Goal: Task Accomplishment & Management: Complete application form

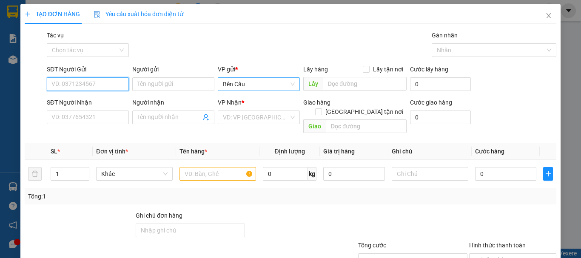
drag, startPoint x: 91, startPoint y: 83, endPoint x: 279, endPoint y: 87, distance: 187.9
click at [91, 83] on input "SĐT Người Gửi" at bounding box center [88, 84] width 82 height 14
type input "0"
type input "0943428924"
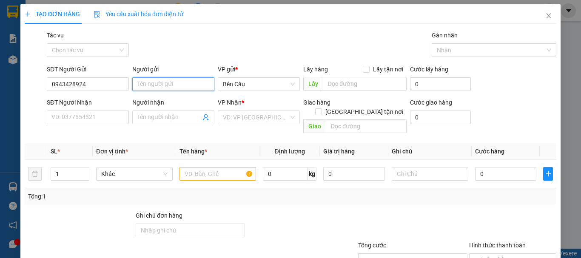
click at [153, 82] on input "Người gửi" at bounding box center [173, 84] width 82 height 14
type input "CHỊ [PERSON_NAME]"
click at [68, 127] on div "SĐT Người Nhận VD: 0377654321" at bounding box center [88, 113] width 82 height 30
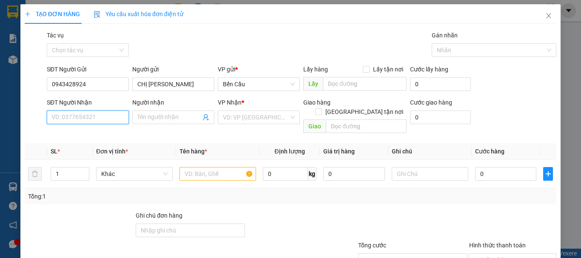
click at [89, 119] on input "SĐT Người Nhận" at bounding box center [88, 118] width 82 height 14
type input "0787670702"
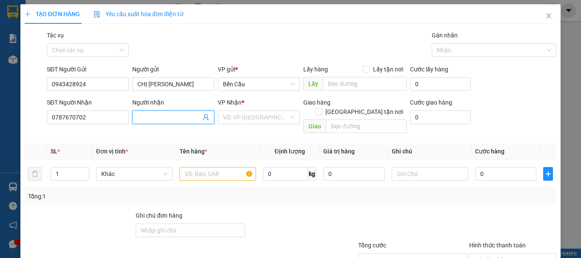
click at [151, 119] on input "Người nhận" at bounding box center [168, 117] width 63 height 9
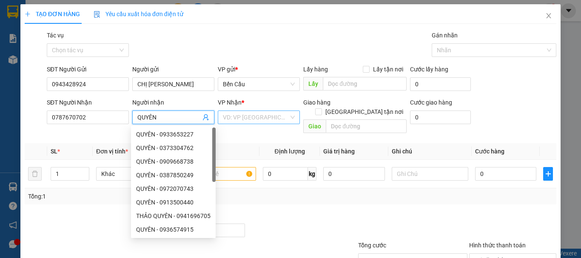
type input "QUYÊN"
click at [232, 117] on input "search" at bounding box center [256, 117] width 66 height 13
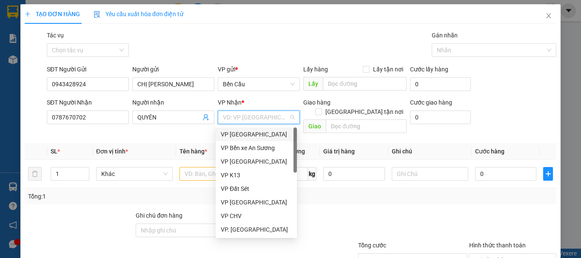
type input "A"
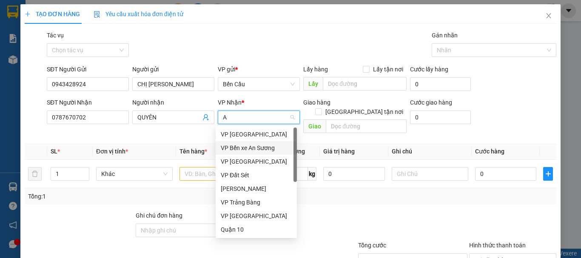
click at [260, 148] on div "VP Bến xe An Sương" at bounding box center [256, 147] width 71 height 9
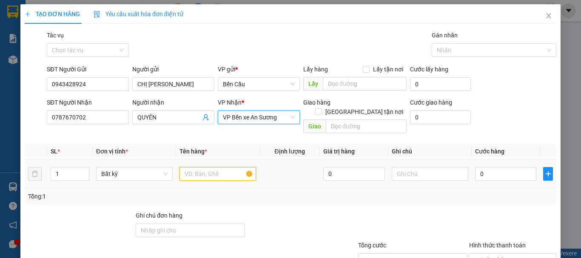
click at [201, 167] on input "text" at bounding box center [217, 174] width 77 height 14
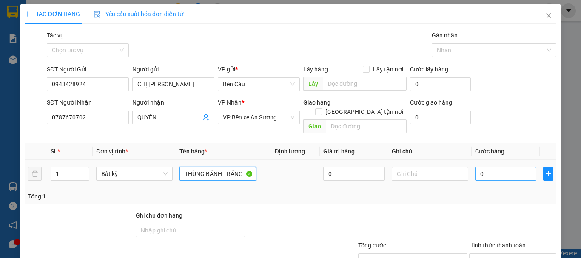
type input "THÙNG BÁNH TRÁNG"
click at [491, 169] on input "0" at bounding box center [505, 174] width 61 height 14
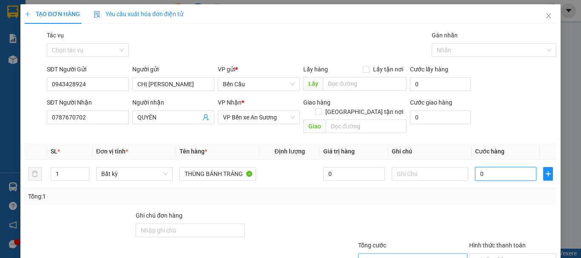
type input "4"
type input "45"
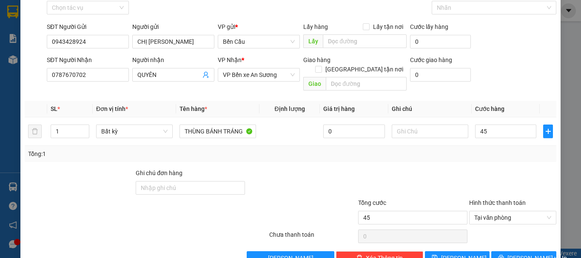
type input "45.000"
click at [17, 187] on div "TẠO ĐƠN HÀNG Yêu cầu xuất hóa đơn điện tử Transit Pickup Surcharge Ids Transit …" at bounding box center [290, 129] width 581 height 258
click at [519, 253] on span "[PERSON_NAME] và In" at bounding box center [537, 257] width 60 height 9
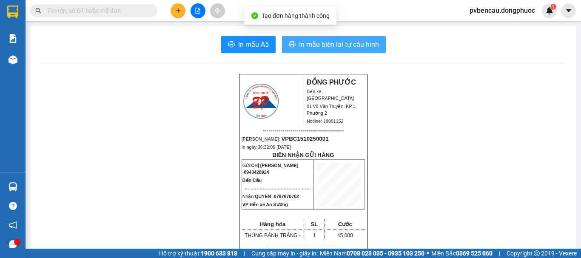
click at [351, 38] on button "In mẫu biên lai tự cấu hình" at bounding box center [334, 44] width 104 height 17
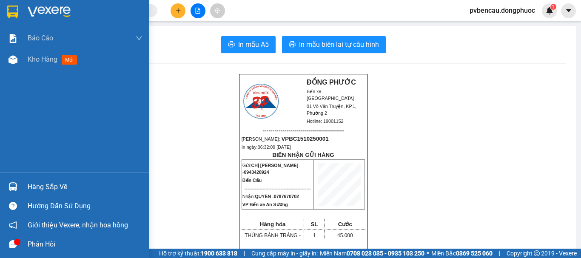
click at [14, 186] on img at bounding box center [13, 186] width 9 height 9
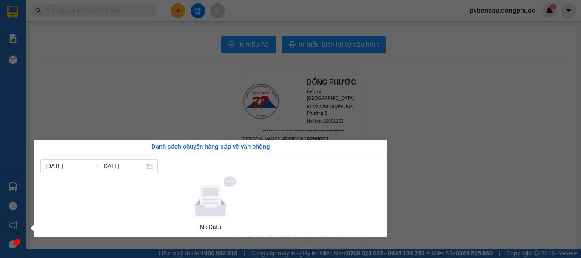
click at [183, 91] on section "Kết quả tìm kiếm ( 0 ) Bộ lọc No Data pvbencau.dongphuoc 1 Báo cáo Mẫu 1: Báo c…" at bounding box center [290, 129] width 581 height 258
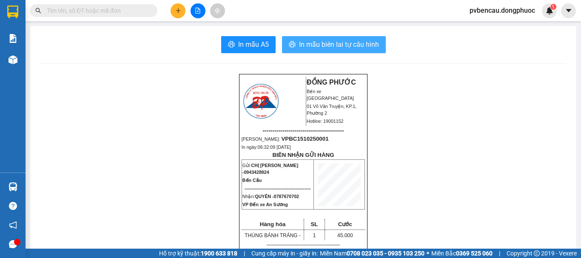
click at [309, 50] on span "In mẫu biên lai tự cấu hình" at bounding box center [339, 44] width 80 height 11
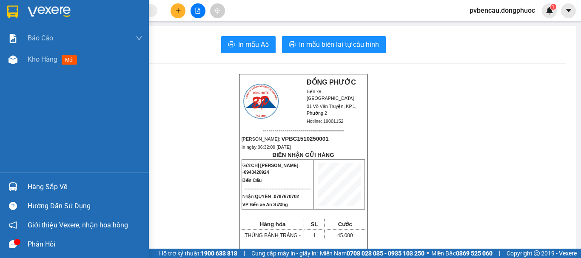
click at [17, 184] on img at bounding box center [13, 186] width 9 height 9
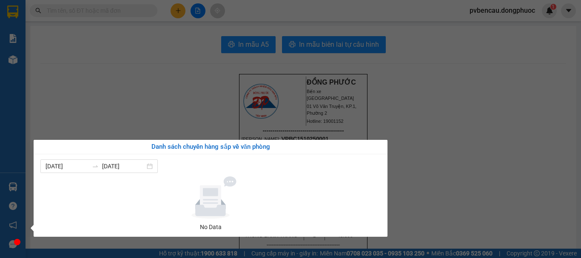
click at [147, 88] on section "Kết quả tìm kiếm ( 0 ) Bộ lọc No Data pvbencau.dongphuoc 1 Báo cáo Mẫu 1: Báo c…" at bounding box center [290, 129] width 581 height 258
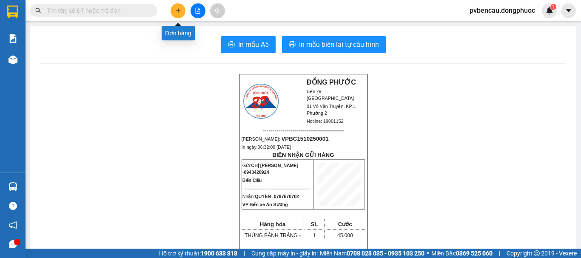
click at [175, 6] on button at bounding box center [177, 10] width 15 height 15
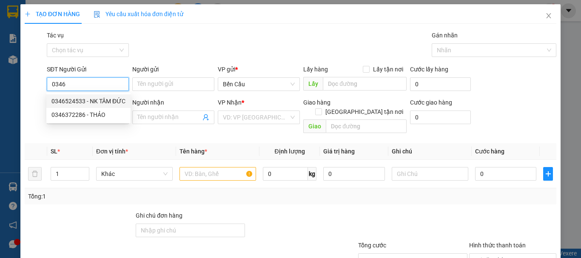
click at [100, 101] on div "0346524533 - NK TÂM ĐỨC" at bounding box center [88, 100] width 74 height 9
type input "0346524533"
type input "NK TÂM ĐỨC"
type input "0933665655"
type input "LABO WHITE"
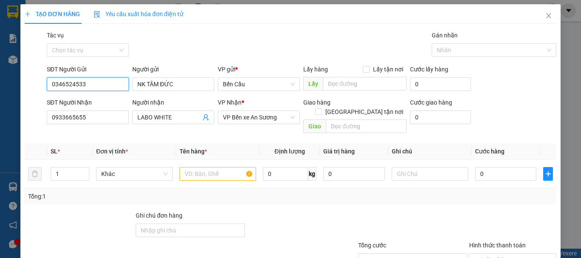
type input "20.000"
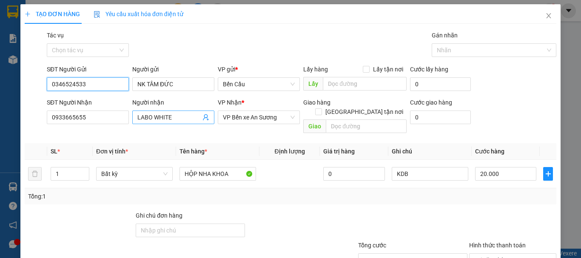
type input "0346524533"
click at [207, 119] on span "LABO WHITE" at bounding box center [173, 118] width 82 height 14
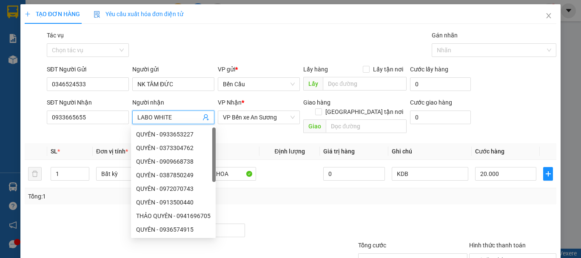
click at [202, 116] on icon "user-add" at bounding box center [205, 117] width 7 height 7
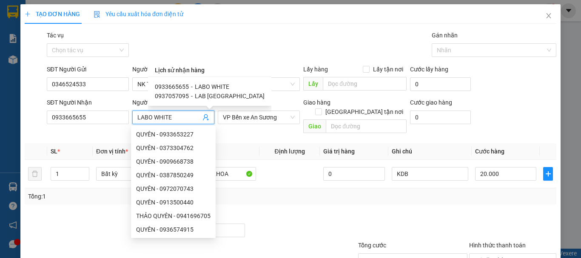
click at [116, 96] on form "SĐT Người Gửi 0346524533 Người gửi NK TÂM ĐỨC VP gửi * Bến Cầu Lấy hàng Lấy tận…" at bounding box center [290, 101] width 531 height 72
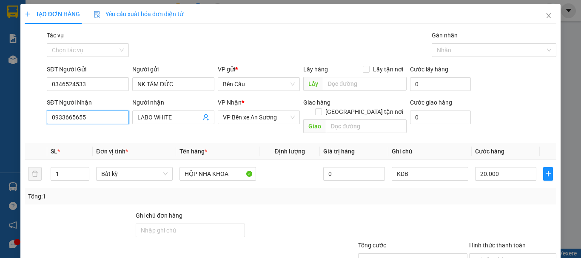
drag, startPoint x: 101, startPoint y: 120, endPoint x: 18, endPoint y: 122, distance: 82.5
click at [18, 122] on div "TẠO ĐƠN HÀNG Yêu cầu xuất hóa đơn điện tử Transit Pickup Surcharge Ids Transit …" at bounding box center [290, 129] width 581 height 258
type input "0934653563"
click at [92, 134] on div "0934653563 - labo đạt" at bounding box center [86, 134] width 71 height 9
type input "labo đạt"
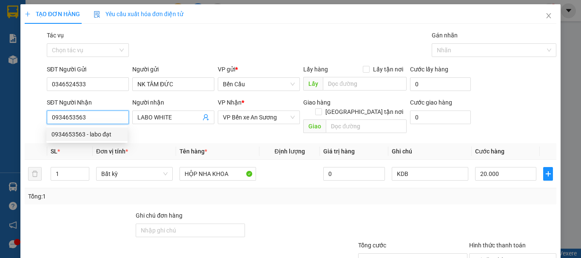
type input "Kdb"
type input "30.000"
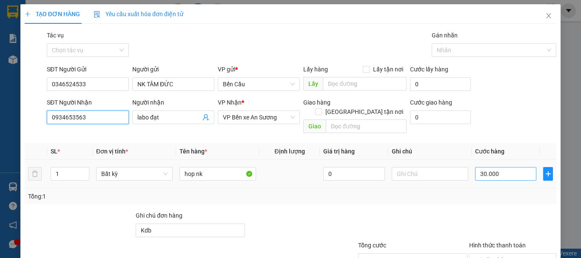
type input "0934653563"
click at [505, 168] on input "30.000" at bounding box center [505, 174] width 61 height 14
type input "2"
type input "20"
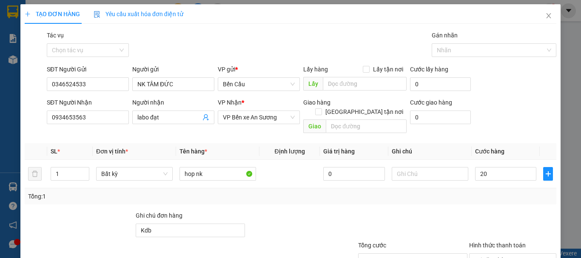
type input "20.000"
click at [472, 200] on div "Transit Pickup Surcharge Ids Transit Deliver Surcharge Ids Transit Deliver Surc…" at bounding box center [290, 169] width 531 height 277
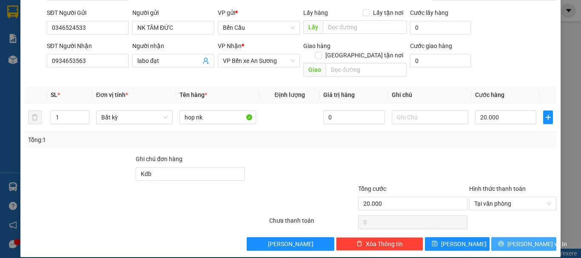
click at [508, 237] on button "[PERSON_NAME] và In" at bounding box center [523, 244] width 65 height 14
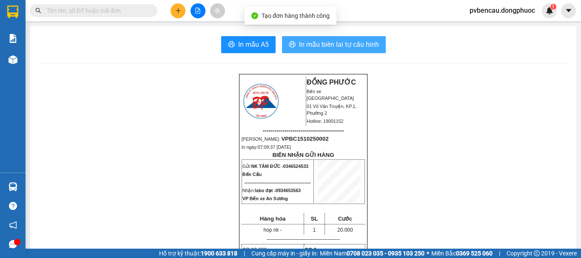
click at [337, 47] on span "In mẫu biên lai tự cấu hình" at bounding box center [339, 44] width 80 height 11
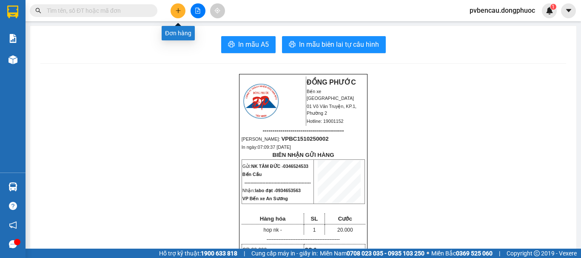
click at [177, 11] on icon "plus" at bounding box center [178, 11] width 6 height 6
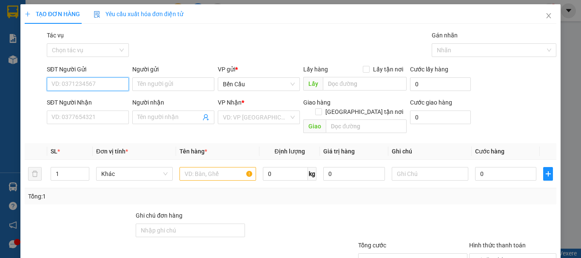
click at [84, 82] on input "SĐT Người Gửi" at bounding box center [88, 84] width 82 height 14
type input "0"
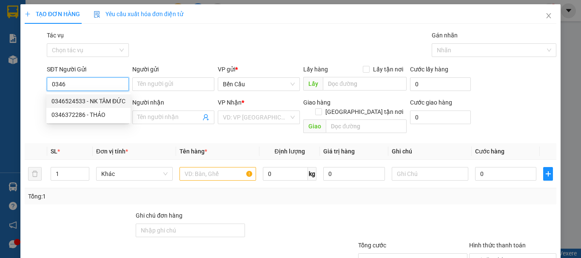
click at [95, 100] on div "0346524533 - NK TÂM ĐỨC" at bounding box center [88, 100] width 74 height 9
type input "0346524533"
type input "NK TÂM ĐỨC"
type input "0934653563"
type input "labo đạt"
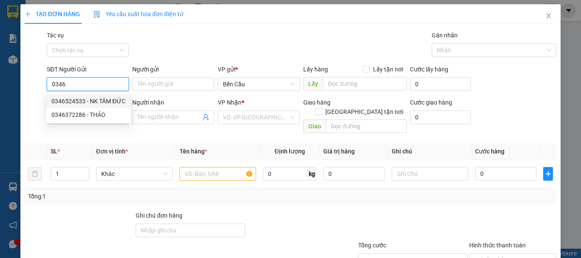
type input "Kdb"
type input "20.000"
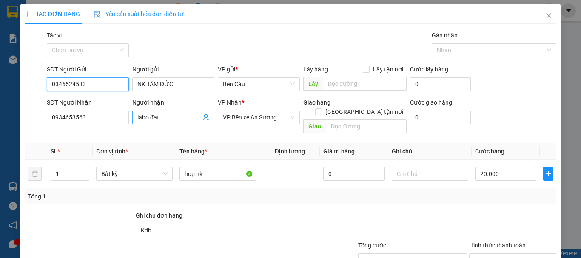
type input "0346524533"
click at [204, 119] on icon "user-add" at bounding box center [205, 117] width 7 height 7
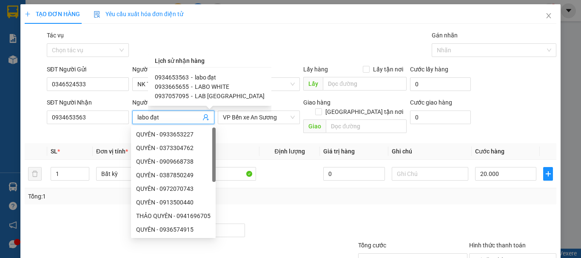
click at [201, 88] on span "LABO WHITE" at bounding box center [212, 86] width 34 height 7
type input "0933665655"
type input "LABO WHITE"
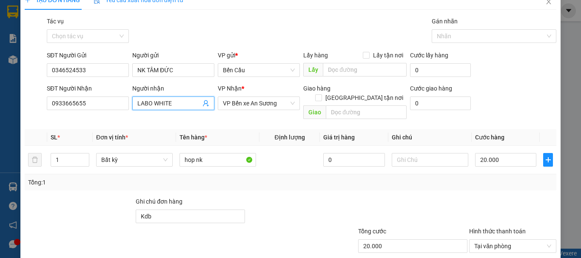
scroll to position [57, 0]
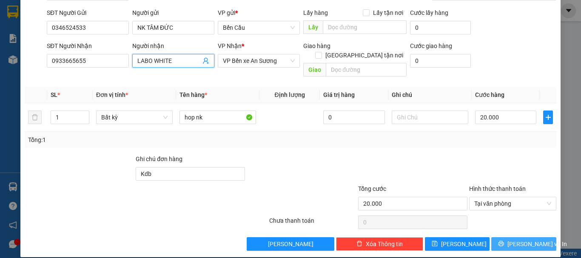
click at [519, 239] on span "[PERSON_NAME] và In" at bounding box center [537, 243] width 60 height 9
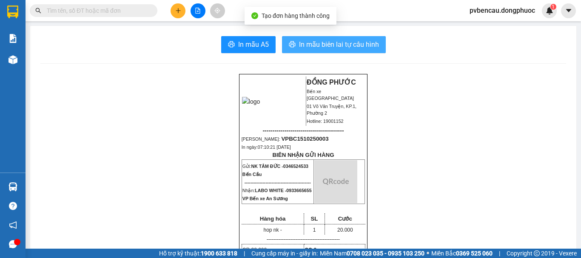
click at [347, 51] on button "In mẫu biên lai tự cấu hình" at bounding box center [334, 44] width 104 height 17
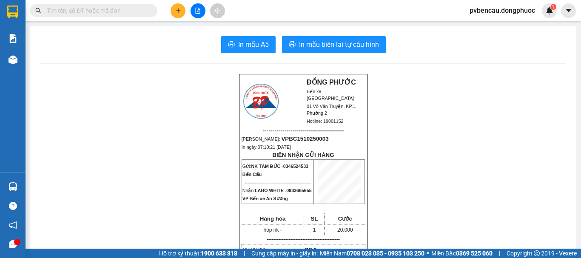
click at [199, 9] on icon "file-add" at bounding box center [198, 11] width 6 height 6
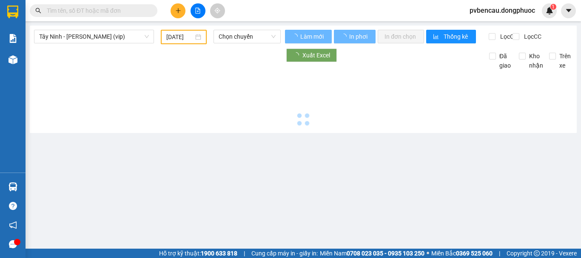
type input "[DATE]"
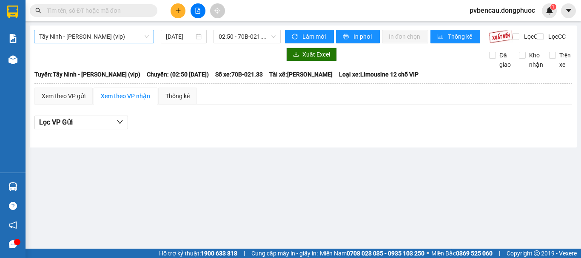
click at [112, 38] on span "Tây Ninh - [PERSON_NAME] (vip)" at bounding box center [94, 36] width 110 height 13
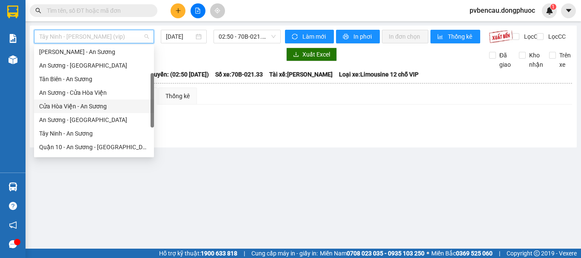
scroll to position [85, 0]
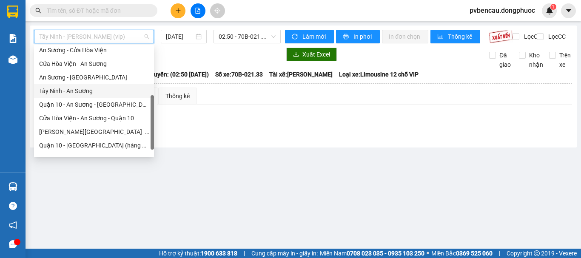
click at [77, 91] on div "Tây Ninh - An Sương" at bounding box center [94, 90] width 110 height 9
type input "[DATE]"
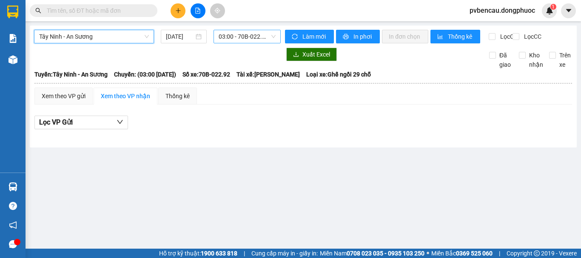
click at [268, 38] on span "03:00 - 70B-022.92" at bounding box center [246, 36] width 57 height 13
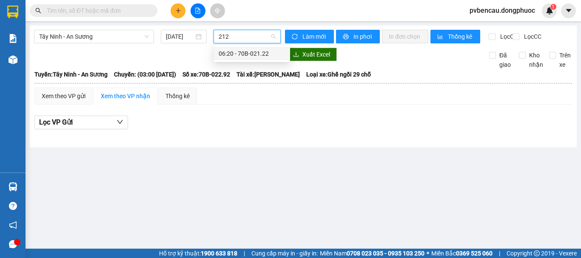
type input "2122"
click at [258, 51] on div "06:20 - 70B-021.22" at bounding box center [251, 53] width 66 height 9
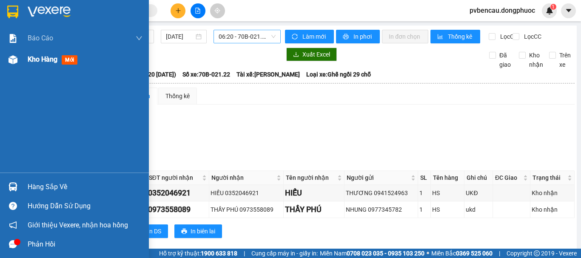
click at [37, 55] on div "Kho hàng mới" at bounding box center [54, 59] width 53 height 11
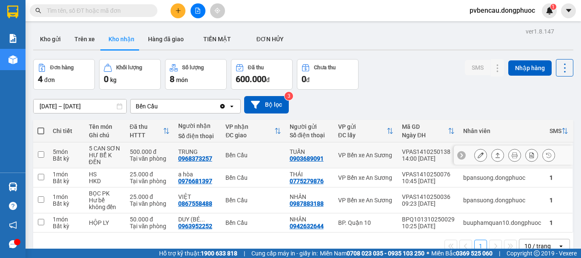
click at [110, 153] on div "HƯ BỂ K ĐỀN" at bounding box center [105, 159] width 32 height 14
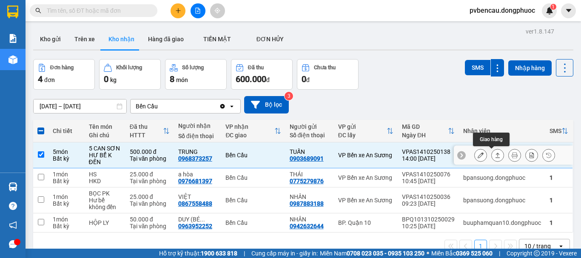
click at [494, 157] on icon at bounding box center [497, 155] width 6 height 6
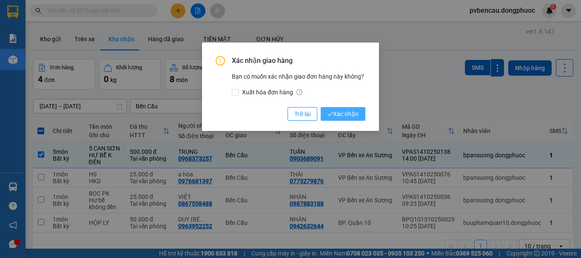
click at [332, 114] on icon "check" at bounding box center [330, 114] width 6 height 6
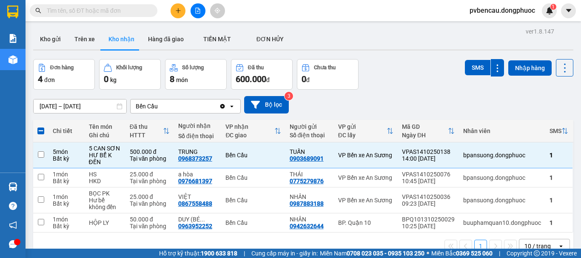
checkbox input "false"
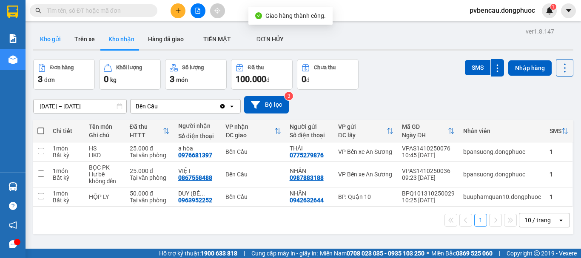
click at [47, 40] on button "Kho gửi" at bounding box center [50, 39] width 34 height 20
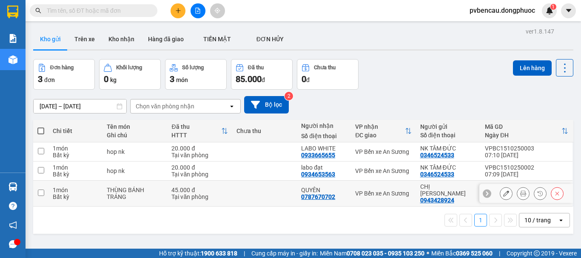
click at [140, 190] on div "THÙNG BÁNH TRÁNG" at bounding box center [135, 194] width 56 height 14
checkbox input "true"
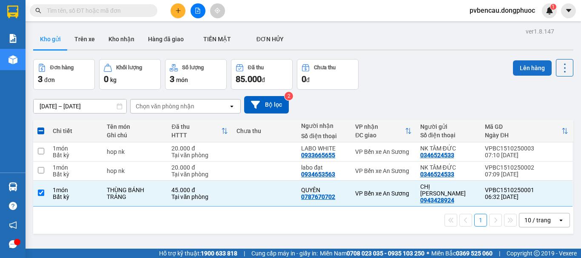
click at [523, 65] on button "Lên hàng" at bounding box center [532, 67] width 39 height 15
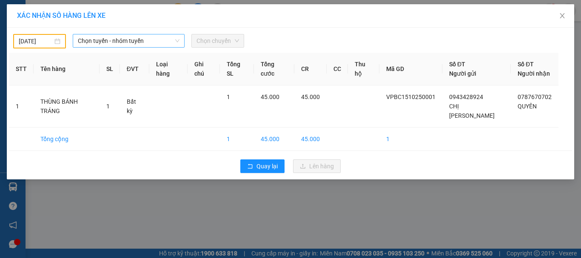
click at [104, 39] on span "Chọn tuyến - nhóm tuyến" at bounding box center [129, 40] width 102 height 13
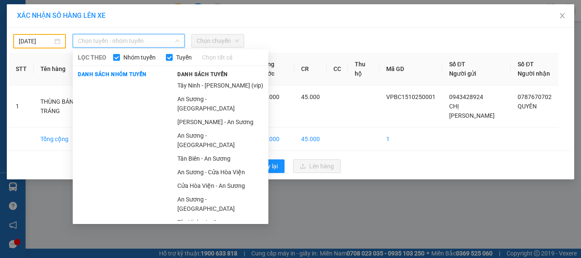
click at [35, 39] on body "Kết quả tìm kiếm ( 0 ) Bộ lọc No Data pvbencau.dongphuoc 1 Báo cáo Mẫu 1: Báo c…" at bounding box center [290, 129] width 581 height 258
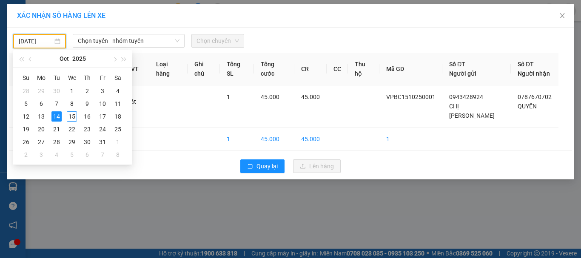
click at [35, 39] on input "[DATE]" at bounding box center [36, 41] width 34 height 9
click at [72, 115] on div "15" at bounding box center [72, 116] width 10 height 10
type input "[DATE]"
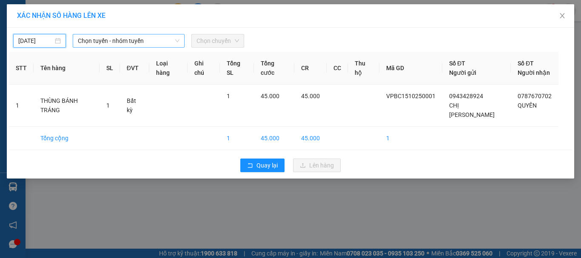
click at [111, 39] on span "Chọn tuyến - nhóm tuyến" at bounding box center [129, 40] width 102 height 13
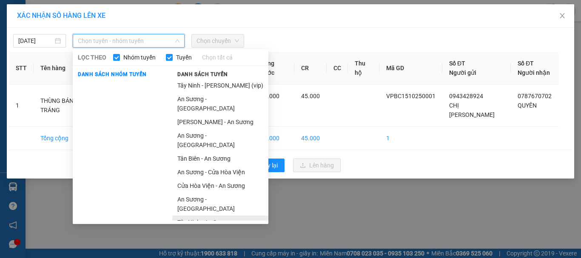
click at [199, 216] on li "Tây Ninh - An Sương" at bounding box center [220, 223] width 96 height 14
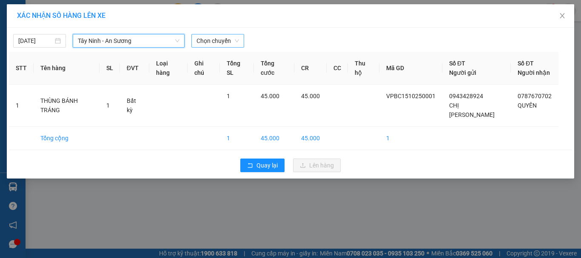
click at [214, 43] on span "Chọn chuyến" at bounding box center [217, 40] width 43 height 13
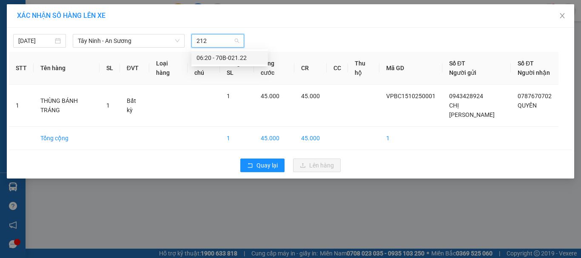
type input "2122"
click at [235, 59] on div "06:20 - 70B-021.22" at bounding box center [229, 57] width 66 height 9
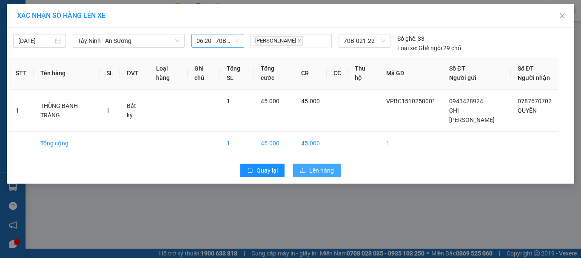
click at [328, 166] on span "Lên hàng" at bounding box center [321, 170] width 25 height 9
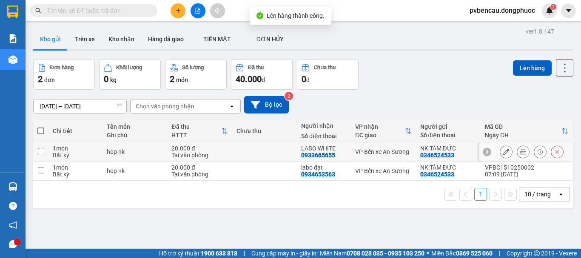
drag, startPoint x: 191, startPoint y: 142, endPoint x: 190, endPoint y: 156, distance: 13.6
click at [191, 143] on td "20.000 đ Tại văn phòng" at bounding box center [199, 151] width 65 height 19
checkbox input "true"
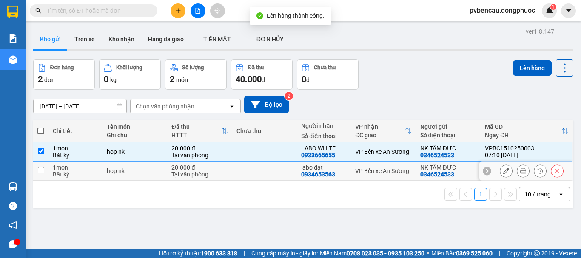
click at [189, 167] on div "20.000 đ" at bounding box center [199, 167] width 56 height 7
checkbox input "true"
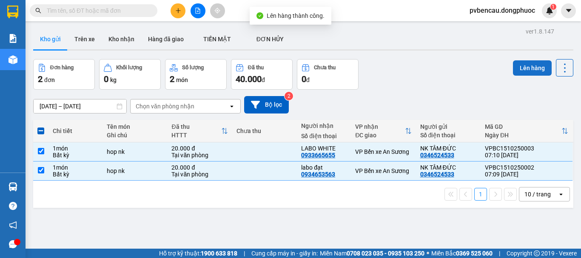
click at [517, 65] on button "Lên hàng" at bounding box center [532, 67] width 39 height 15
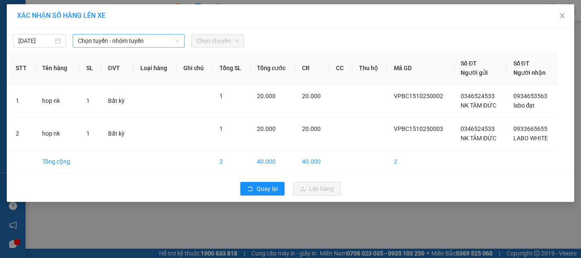
drag, startPoint x: 145, startPoint y: 40, endPoint x: 147, endPoint y: 48, distance: 8.4
click at [144, 40] on span "Chọn tuyến - nhóm tuyến" at bounding box center [129, 40] width 102 height 13
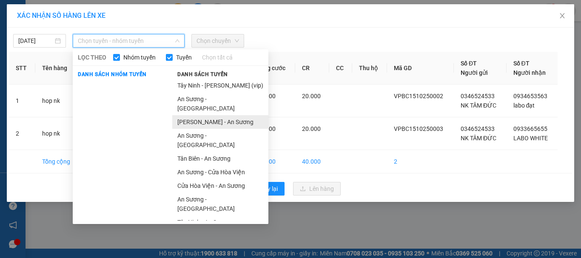
click at [193, 115] on li "[PERSON_NAME] - An Sương" at bounding box center [220, 122] width 96 height 14
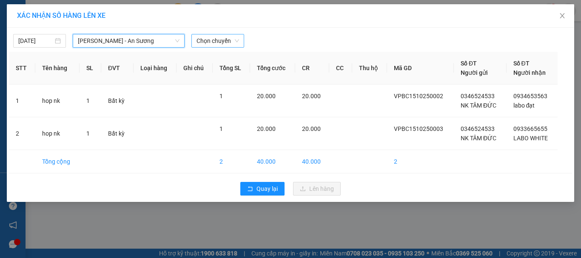
click at [216, 41] on span "Chọn chuyến" at bounding box center [217, 40] width 43 height 13
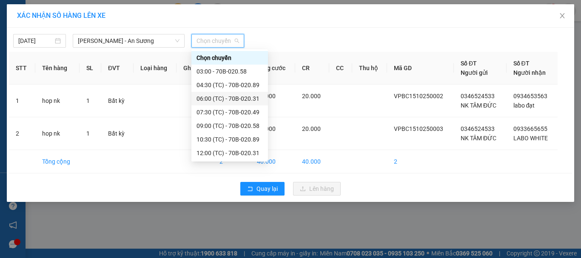
click at [230, 96] on div "06:00 (TC) - 70B-020.31" at bounding box center [229, 98] width 66 height 9
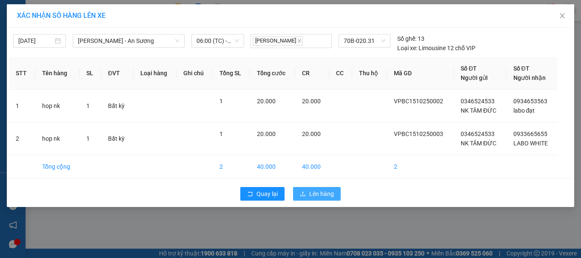
click at [315, 194] on span "Lên hàng" at bounding box center [321, 193] width 25 height 9
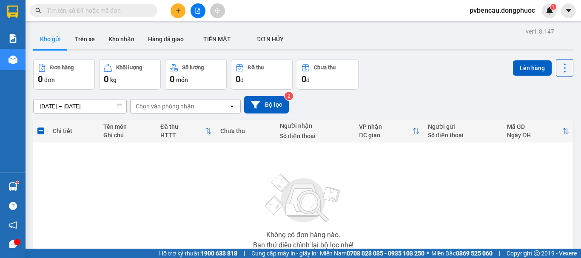
click at [180, 10] on icon "plus" at bounding box center [178, 11] width 6 height 6
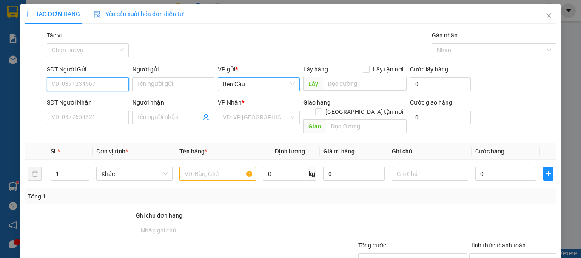
drag, startPoint x: 100, startPoint y: 85, endPoint x: 286, endPoint y: 84, distance: 185.3
click at [101, 85] on input "SĐT Người Gửi" at bounding box center [88, 84] width 82 height 14
click at [62, 105] on div "0337687007 - THƠ" at bounding box center [86, 100] width 71 height 9
type input "0337687007"
type input "THƠ"
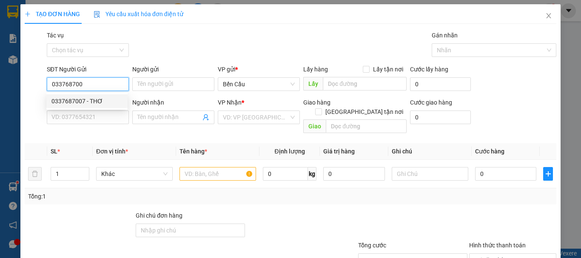
type input "0931822988"
type input "HOÀNG"
type input "30.000"
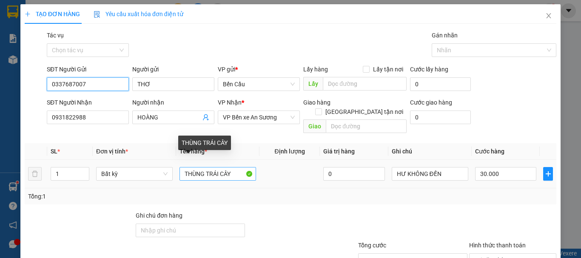
type input "0337687007"
click at [231, 167] on input "THÙNG TRÁI CÂY" at bounding box center [217, 174] width 77 height 14
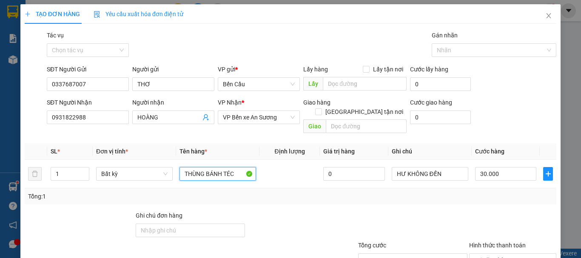
scroll to position [57, 0]
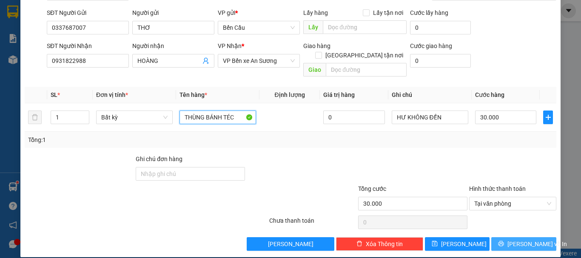
type input "THÙNG BÁNH TÉC"
click at [526, 239] on span "[PERSON_NAME] và In" at bounding box center [537, 243] width 60 height 9
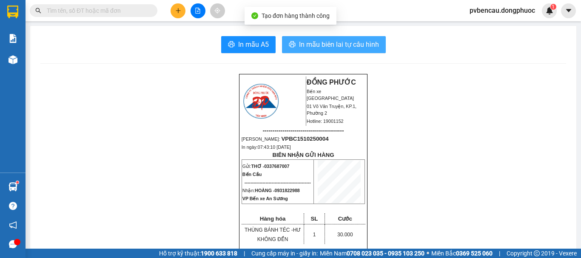
click at [343, 45] on span "In mẫu biên lai tự cấu hình" at bounding box center [339, 44] width 80 height 11
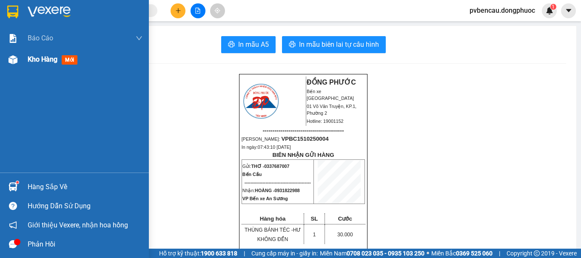
click at [17, 62] on div at bounding box center [13, 59] width 15 height 15
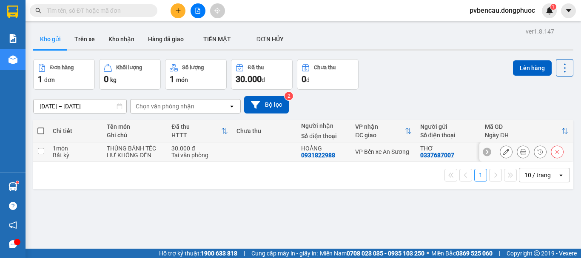
click at [232, 158] on td at bounding box center [264, 151] width 65 height 19
checkbox input "true"
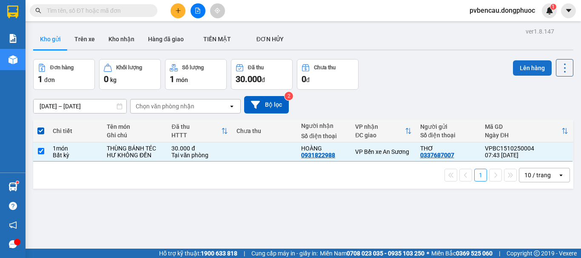
click at [525, 67] on button "Lên hàng" at bounding box center [532, 67] width 39 height 15
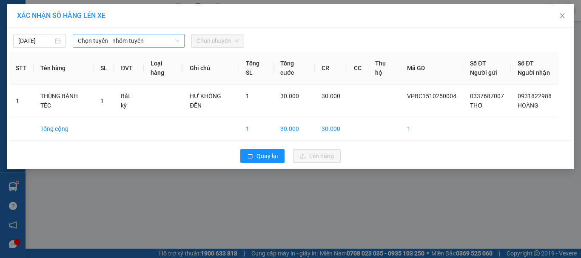
click at [148, 36] on span "Chọn tuyến - nhóm tuyến" at bounding box center [129, 40] width 102 height 13
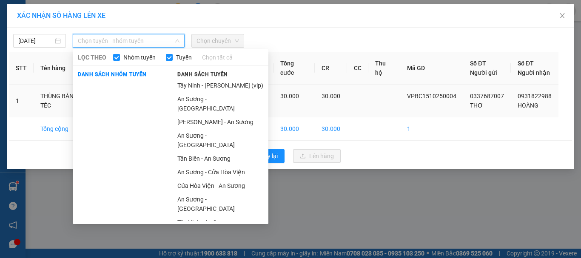
click at [200, 115] on li "[PERSON_NAME] - An Sương" at bounding box center [220, 122] width 96 height 14
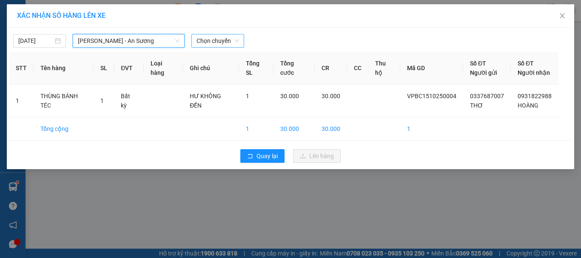
click at [217, 41] on span "Chọn chuyến" at bounding box center [217, 40] width 43 height 13
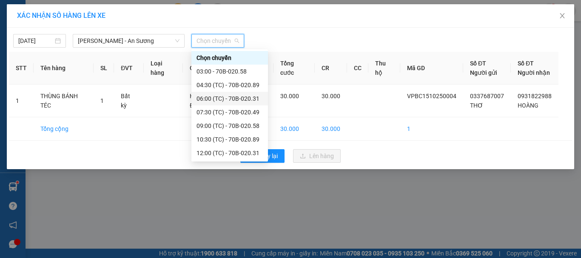
click at [233, 98] on div "06:00 (TC) - 70B-020.31" at bounding box center [229, 98] width 66 height 9
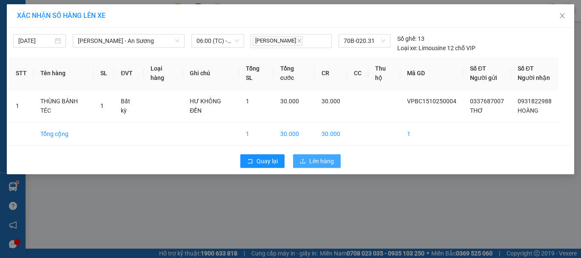
click at [315, 165] on span "Lên hàng" at bounding box center [321, 160] width 25 height 9
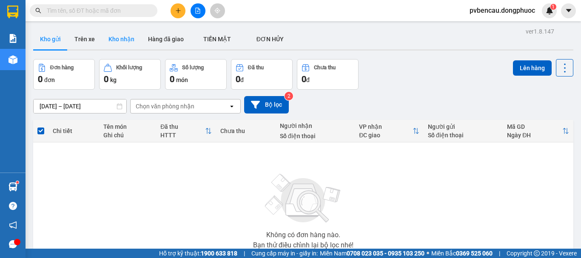
click at [115, 41] on button "Kho nhận" at bounding box center [122, 39] width 40 height 20
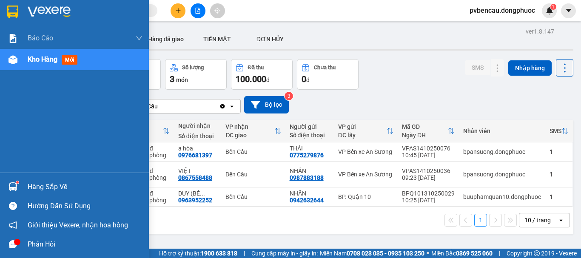
click at [20, 179] on div "Hàng sắp về" at bounding box center [74, 186] width 149 height 19
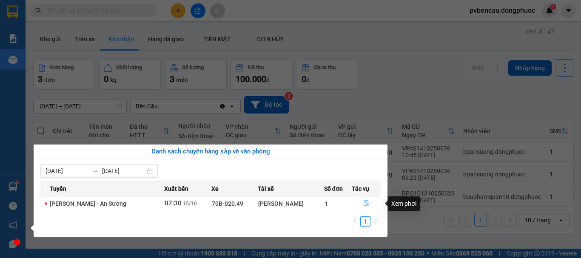
click at [363, 202] on icon "file-done" at bounding box center [365, 204] width 5 height 6
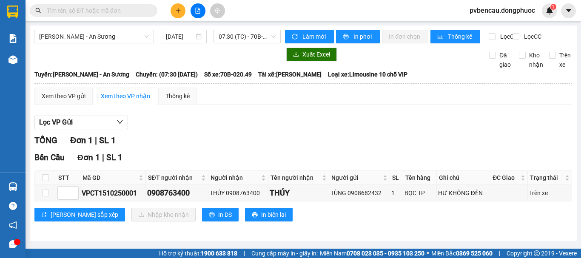
scroll to position [4, 0]
click at [175, 13] on icon "plus" at bounding box center [178, 11] width 6 height 6
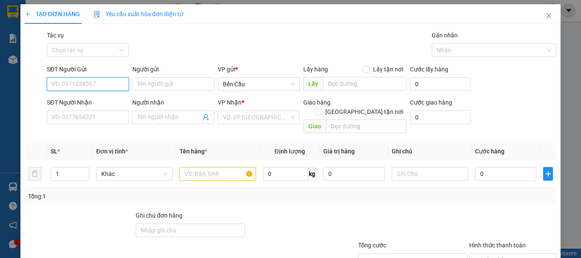
click at [101, 90] on input "SĐT Người Gửi" at bounding box center [88, 84] width 82 height 14
type input "0988618544"
click at [78, 101] on div "0988618544 - CHÍ" at bounding box center [86, 100] width 71 height 9
type input "CHÍ"
type input "0907282284"
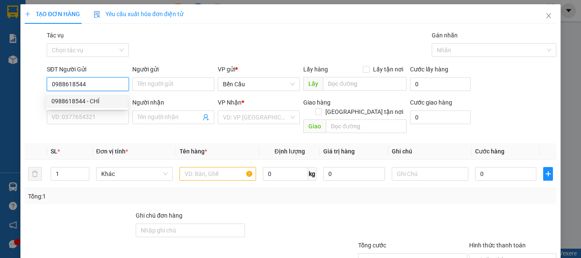
type input "nghĩa"
type input "Kdb"
type input "30.000"
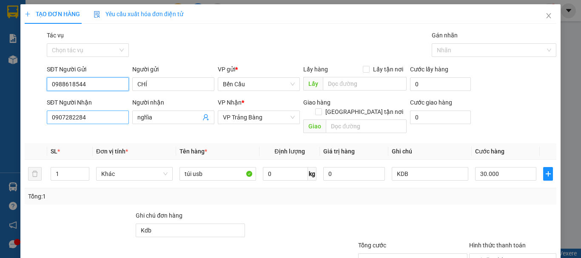
type input "0988618544"
drag, startPoint x: 101, startPoint y: 116, endPoint x: 2, endPoint y: 135, distance: 100.4
click at [0, 135] on div "TẠO ĐƠN HÀNG Yêu cầu xuất hóa đơn điện tử Transit Pickup Surcharge Ids Transit …" at bounding box center [290, 129] width 581 height 258
type input "0909652146"
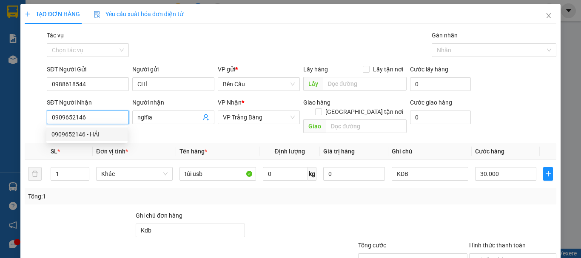
click at [92, 136] on div "0909652146 - HẢI" at bounding box center [86, 134] width 71 height 9
type input "HẢI"
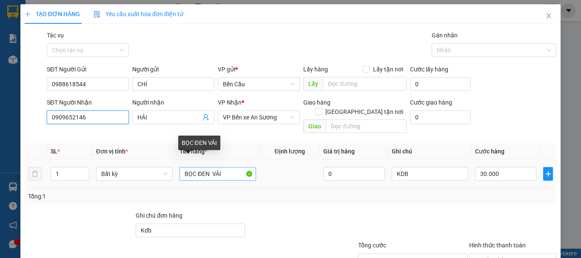
type input "0909652146"
click at [182, 167] on input "BỌC ĐEN VẢI" at bounding box center [217, 174] width 77 height 14
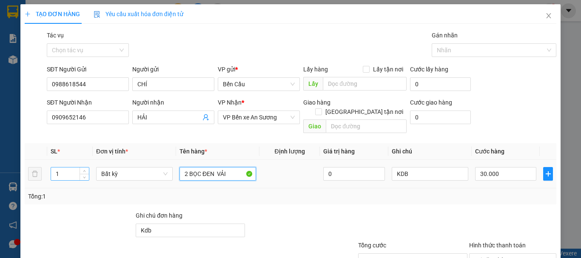
type input "2 BỌC ĐEN VẢI"
drag, startPoint x: 65, startPoint y: 164, endPoint x: 48, endPoint y: 166, distance: 17.2
click at [48, 166] on td "1" at bounding box center [69, 174] width 45 height 28
type input "2"
type input "0"
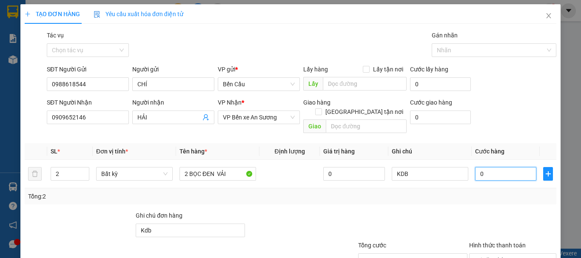
type input "01"
type input "1"
type input "010"
type input "100"
type input "0.100"
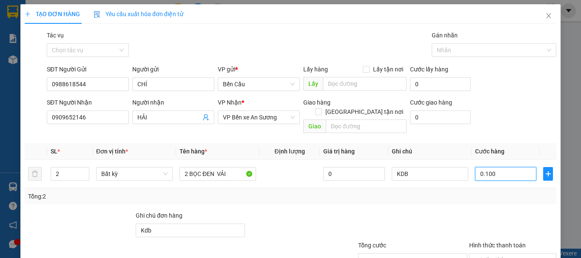
type input "1.000"
type input "0.100"
type input "100"
type input "0.100"
type input "100.000"
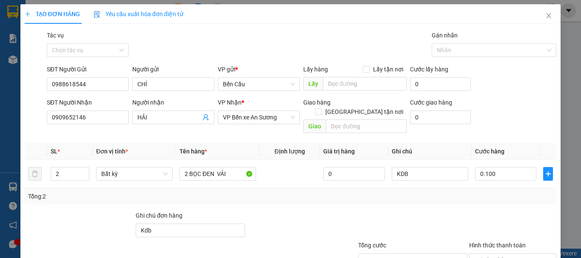
type input "100.000"
click at [425, 192] on div "Tổng: 2" at bounding box center [290, 196] width 525 height 9
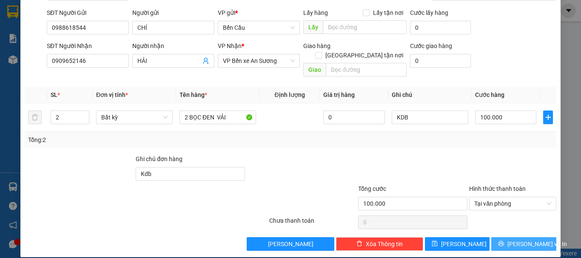
click at [519, 239] on span "[PERSON_NAME] và In" at bounding box center [537, 243] width 60 height 9
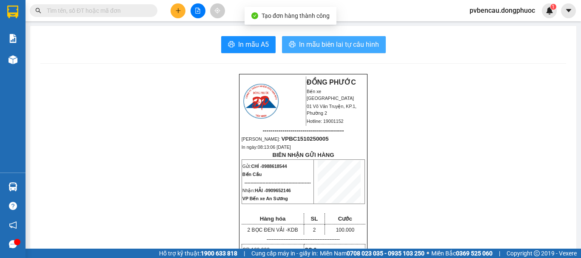
click at [315, 45] on span "In mẫu biên lai tự cấu hình" at bounding box center [339, 44] width 80 height 11
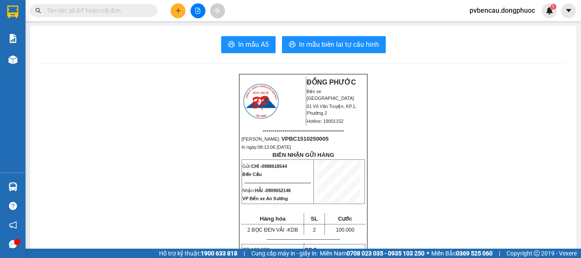
drag, startPoint x: 111, startPoint y: 92, endPoint x: 138, endPoint y: 45, distance: 54.1
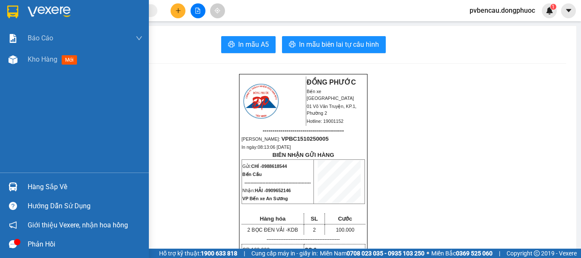
click at [17, 189] on img at bounding box center [13, 186] width 9 height 9
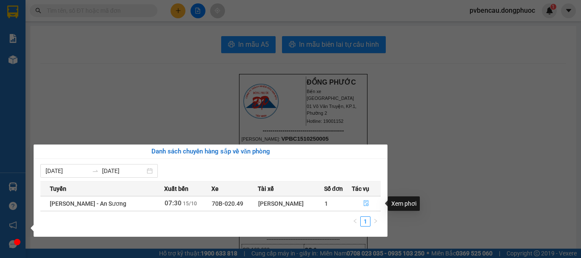
click at [363, 203] on icon "file-done" at bounding box center [366, 203] width 6 height 6
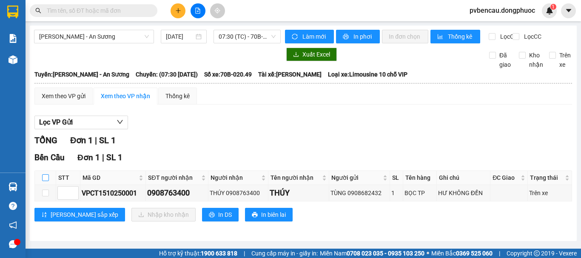
click at [46, 181] on input "checkbox" at bounding box center [45, 177] width 7 height 7
checkbox input "true"
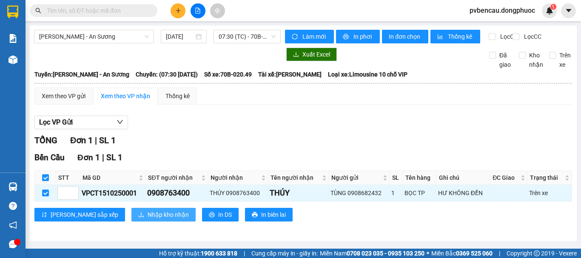
click at [147, 219] on span "Nhập kho nhận" at bounding box center [167, 214] width 41 height 9
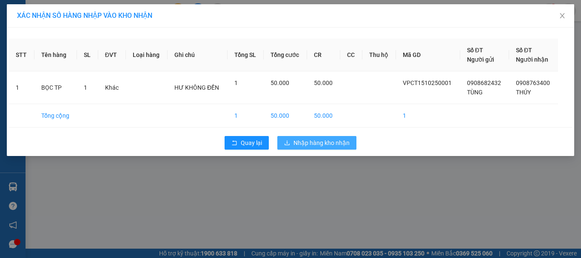
click at [308, 142] on span "Nhập hàng kho nhận" at bounding box center [321, 142] width 56 height 9
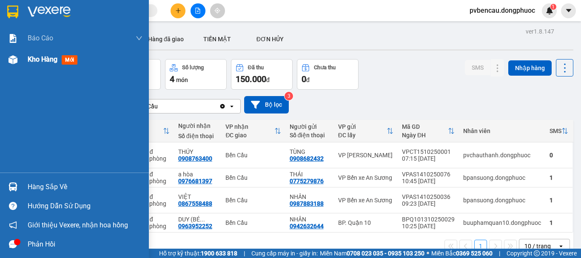
click at [20, 61] on div at bounding box center [13, 59] width 15 height 15
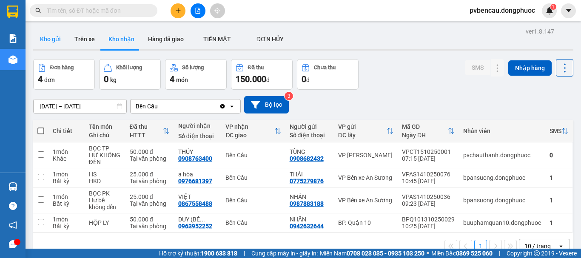
click at [49, 34] on button "Kho gửi" at bounding box center [50, 39] width 34 height 20
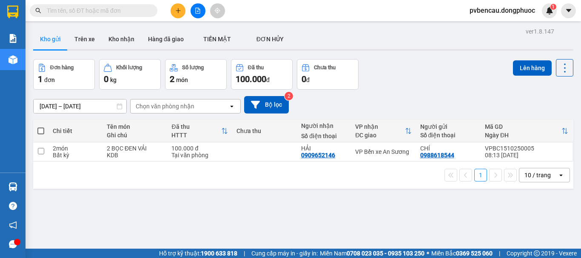
drag, startPoint x: 114, startPoint y: 138, endPoint x: 107, endPoint y: 147, distance: 11.5
click at [112, 140] on th "Tên món Ghi chú" at bounding box center [134, 131] width 65 height 23
click at [107, 147] on div "2 BỌC ĐEN VẢI" at bounding box center [135, 148] width 56 height 7
checkbox input "true"
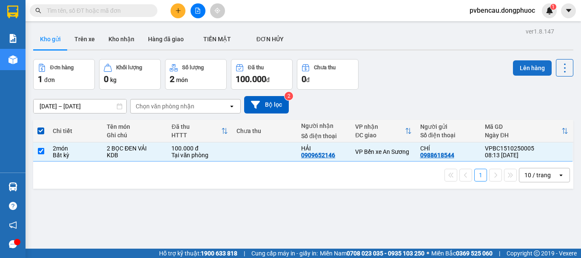
click at [519, 64] on button "Lên hàng" at bounding box center [532, 67] width 39 height 15
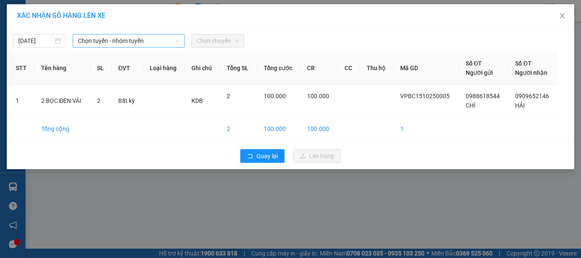
click at [117, 41] on span "Chọn tuyến - nhóm tuyến" at bounding box center [129, 40] width 102 height 13
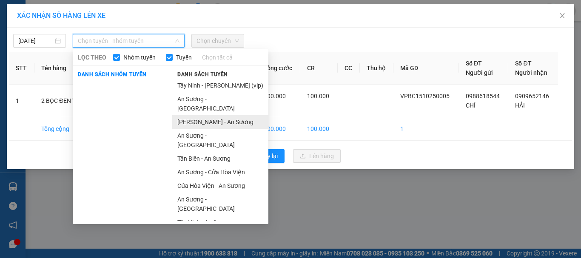
click at [196, 115] on li "[PERSON_NAME] - An Sương" at bounding box center [220, 122] width 96 height 14
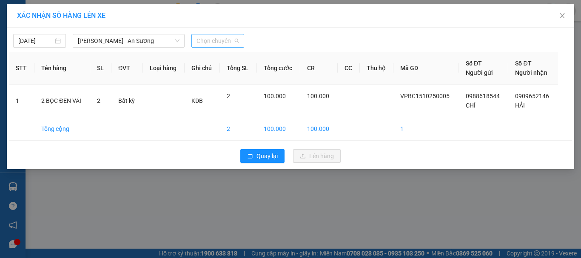
click at [222, 45] on span "Chọn chuyến" at bounding box center [217, 40] width 43 height 13
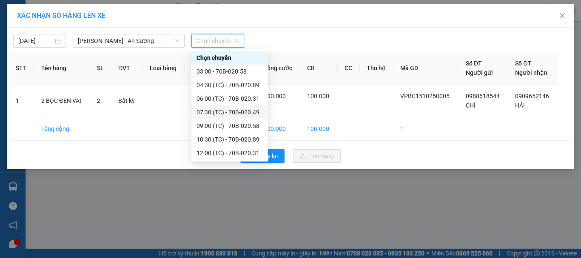
click at [237, 111] on div "07:30 (TC) - 70B-020.49" at bounding box center [229, 112] width 66 height 9
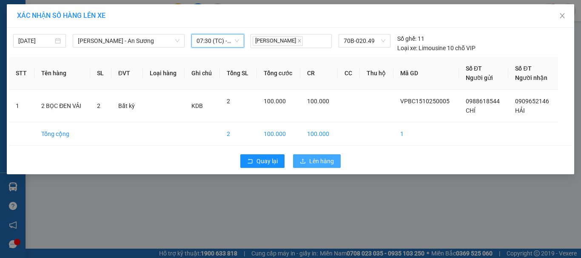
click at [304, 160] on icon "upload" at bounding box center [303, 161] width 6 height 6
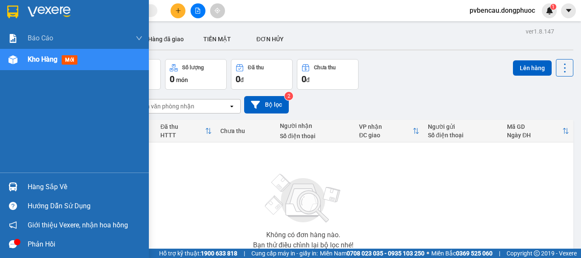
click at [33, 189] on div "Hàng sắp về" at bounding box center [85, 187] width 115 height 13
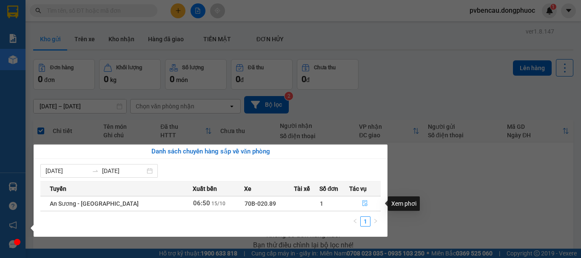
click at [365, 204] on icon "file-done" at bounding box center [364, 204] width 5 height 6
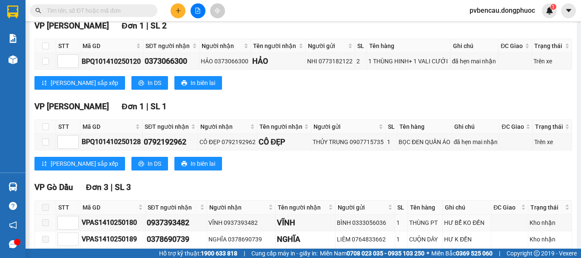
scroll to position [374, 0]
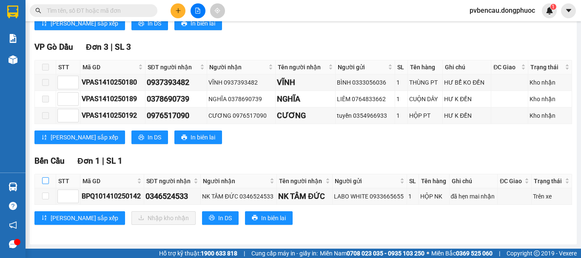
click at [48, 179] on input "checkbox" at bounding box center [45, 180] width 7 height 7
checkbox input "true"
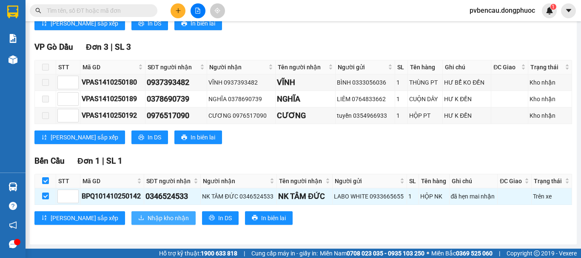
click at [147, 217] on span "Nhập kho nhận" at bounding box center [167, 217] width 41 height 9
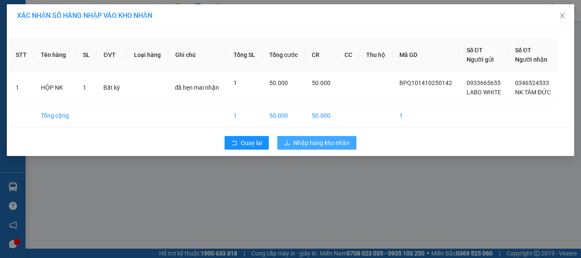
click at [293, 143] on button "Nhập hàng kho nhận" at bounding box center [316, 143] width 79 height 14
